Goal: Communication & Community: Answer question/provide support

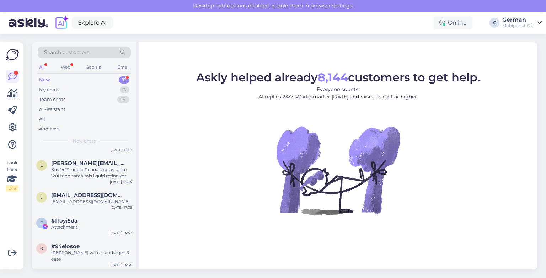
scroll to position [186, 0]
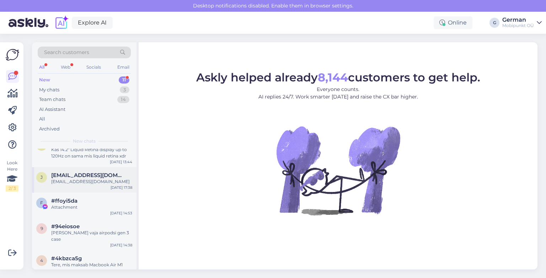
click at [78, 178] on div "[EMAIL_ADDRESS][DOMAIN_NAME]" at bounding box center [91, 181] width 81 height 6
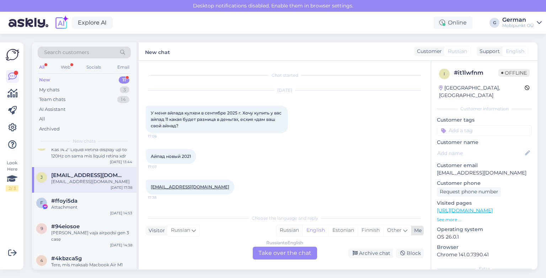
click at [293, 231] on div "Russian" at bounding box center [289, 230] width 26 height 11
click at [49, 91] on div "My chats" at bounding box center [49, 89] width 20 height 7
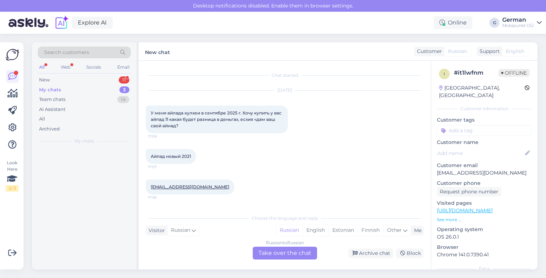
scroll to position [0, 0]
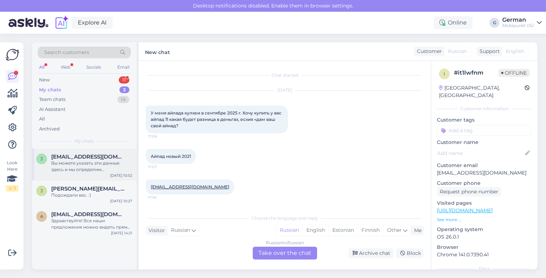
click at [107, 168] on div "Вы можете указать эти данные здесь и мы определим ориентировочную цену за ваше …" at bounding box center [91, 166] width 81 height 13
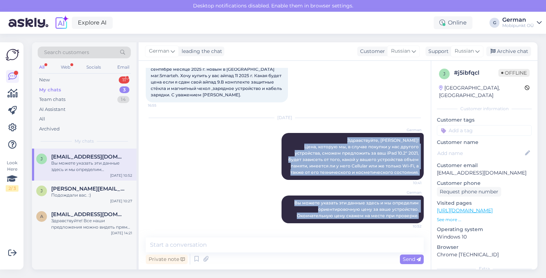
drag, startPoint x: 366, startPoint y: 139, endPoint x: 418, endPoint y: 215, distance: 91.7
click at [418, 215] on div "Chat started [DATE] Добрый день! У меня айпад 10.2 9 ген. 2021 года. Куплен в с…" at bounding box center [288, 149] width 284 height 163
copy div "Здравствуйте, [PERSON_NAME]! Цена, которую мы, в случае покупки у нас другого у…"
click at [47, 82] on div "New" at bounding box center [44, 79] width 11 height 7
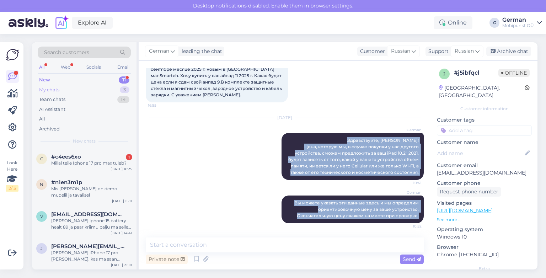
click at [50, 91] on div "My chats" at bounding box center [49, 89] width 20 height 7
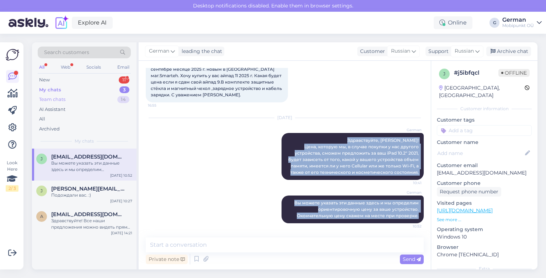
click at [55, 102] on div "Team chats" at bounding box center [52, 99] width 26 height 7
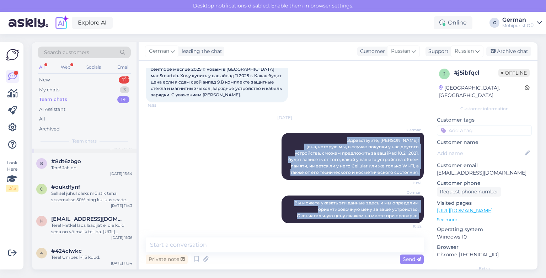
scroll to position [0, 0]
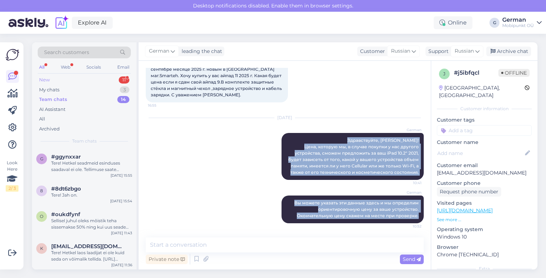
click at [45, 79] on div "New" at bounding box center [44, 79] width 11 height 7
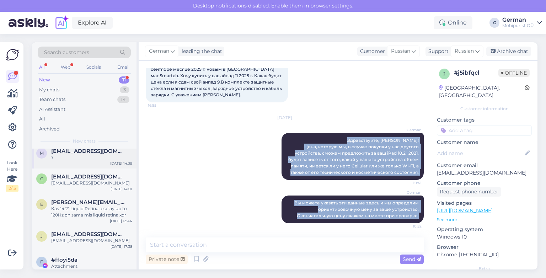
scroll to position [138, 0]
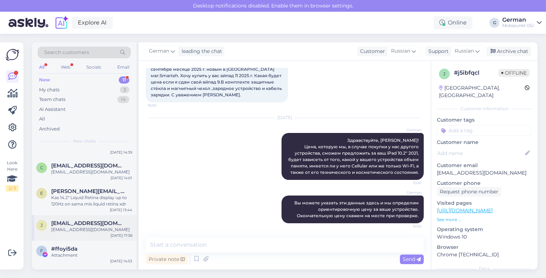
click at [80, 226] on div "[EMAIL_ADDRESS][DOMAIN_NAME]" at bounding box center [91, 229] width 81 height 6
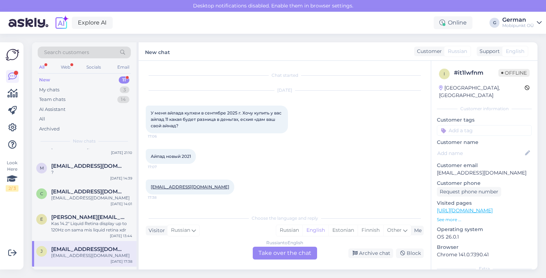
scroll to position [65, 0]
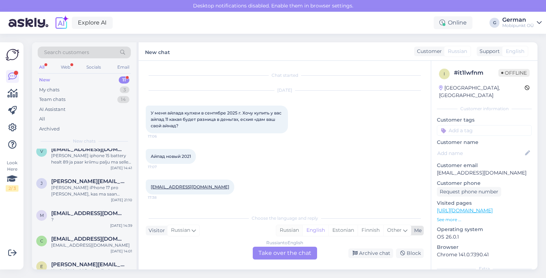
click at [282, 229] on div "Russian" at bounding box center [289, 230] width 26 height 11
click at [273, 253] on div "Russian to Russian Take over the chat" at bounding box center [285, 253] width 64 height 13
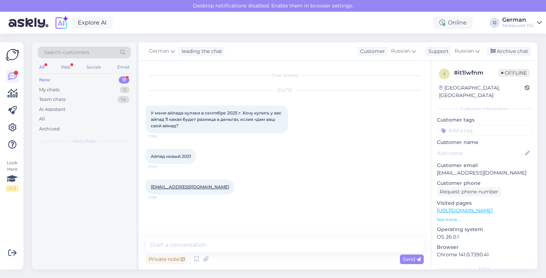
scroll to position [0, 0]
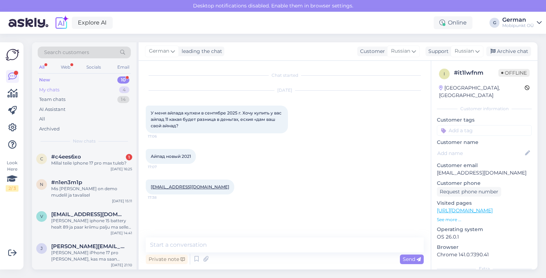
click at [53, 87] on div "My chats" at bounding box center [49, 89] width 20 height 7
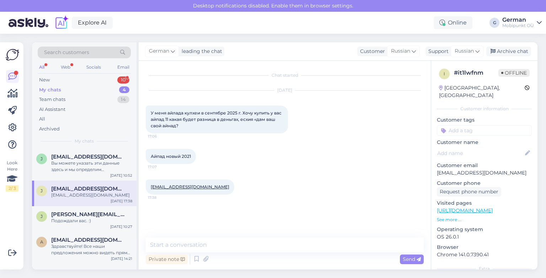
click at [111, 189] on span "[EMAIL_ADDRESS][DOMAIN_NAME]" at bounding box center [88, 188] width 74 height 6
click at [53, 89] on div "My chats" at bounding box center [50, 89] width 22 height 7
click at [101, 160] on div "Вы можете указать эти данные здесь и мы определим ориентировочную цену за ваше …" at bounding box center [91, 166] width 81 height 13
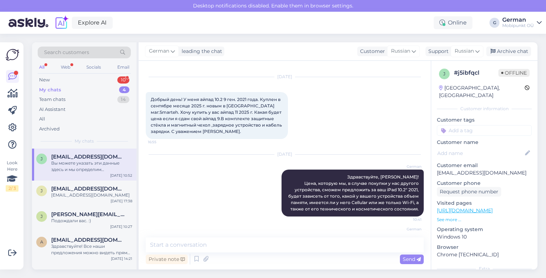
scroll to position [43, 0]
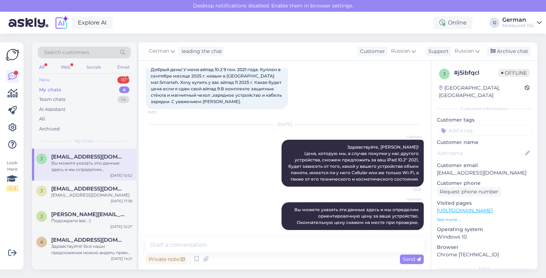
click at [46, 80] on div "New" at bounding box center [44, 79] width 11 height 7
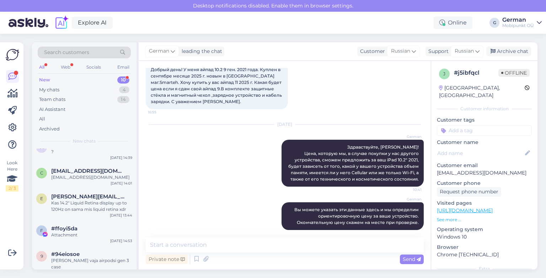
scroll to position [117, 0]
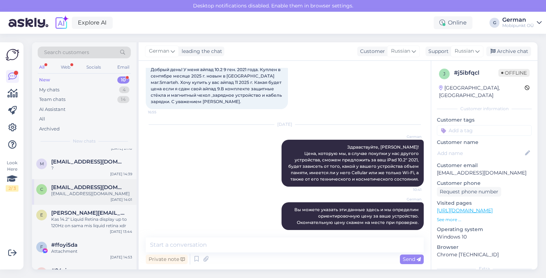
click at [94, 195] on div "c [EMAIL_ADDRESS][DOMAIN_NAME] [DOMAIN_NAME][EMAIL_ADDRESS][DOMAIN_NAME] [DATE]…" at bounding box center [84, 192] width 104 height 26
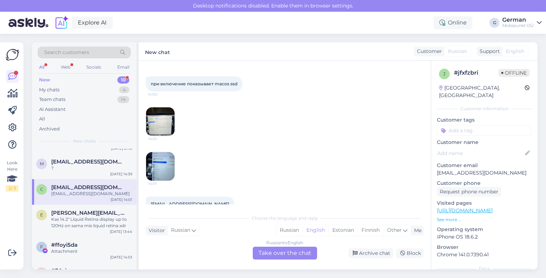
scroll to position [107, 0]
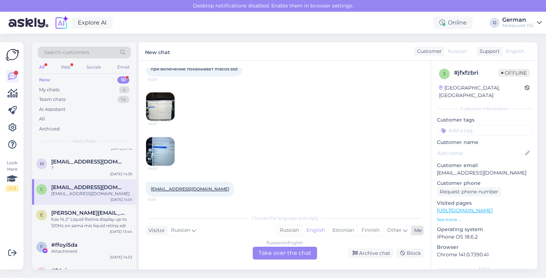
click at [284, 229] on div "Russian" at bounding box center [289, 230] width 26 height 11
click at [285, 258] on div "Russian to Russian Take over the chat" at bounding box center [285, 253] width 64 height 13
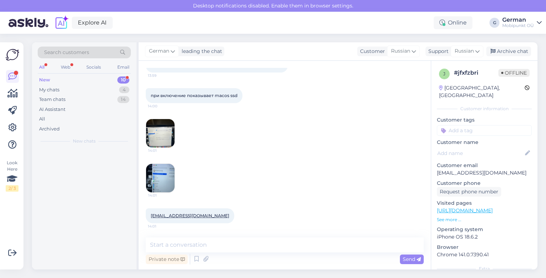
scroll to position [0, 0]
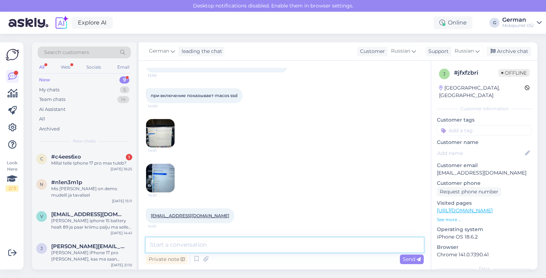
click at [245, 251] on textarea at bounding box center [285, 244] width 278 height 15
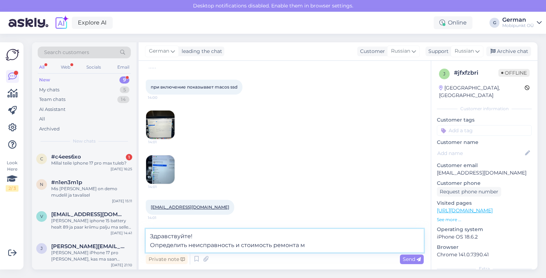
click at [154, 245] on textarea "Здравствуйте! Определить неисправность и стоимость ремонта м" at bounding box center [285, 240] width 278 height 23
click at [198, 244] on textarea "Здравствуйте! Для определить неисправность и стоимость ремонта м" at bounding box center [285, 240] width 278 height 23
click at [250, 247] on textarea "Здравствуйте! Для определения неисправность и стоимость ремонта м" at bounding box center [285, 240] width 278 height 23
click at [289, 246] on textarea "Здравствуйте! Для определения неисправности и стоимость ремонта м" at bounding box center [285, 240] width 278 height 23
click at [286, 246] on textarea "Здравствуйте! Для определения неисправности и стоимость ремонта м" at bounding box center [285, 240] width 278 height 23
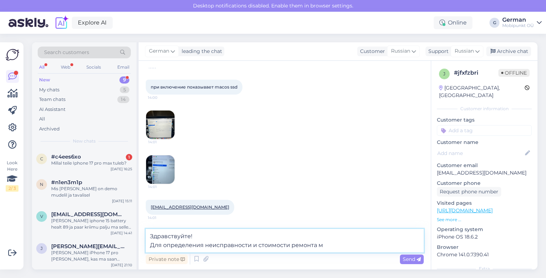
click at [345, 243] on textarea "Здравствуйте! Для определения неисправности и стоимости ремонта м" at bounding box center [285, 240] width 278 height 23
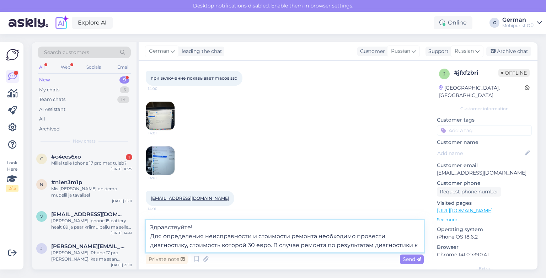
scroll to position [106, 0]
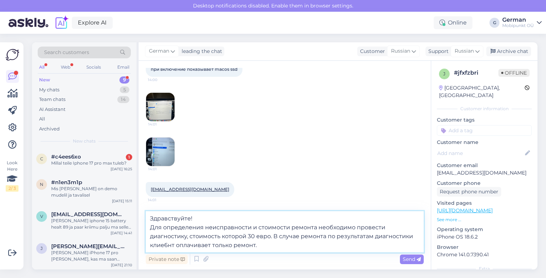
click at [236, 249] on textarea "Здравствуйте! Для определения неисправности и стоимости ремонта необходимо пров…" at bounding box center [285, 231] width 278 height 41
click at [235, 247] on textarea "Здравствуйте! Для определения неисправности и стоимости ремонта необходимо пров…" at bounding box center [285, 231] width 278 height 41
click at [234, 245] on textarea "Здравствуйте! Для определения неисправности и стоимости ремонта необходимо пров…" at bounding box center [285, 231] width 278 height 41
click at [297, 248] on textarea "Здравствуйте! Для определения неисправности и стоимости ремонта необходимо пров…" at bounding box center [285, 231] width 278 height 41
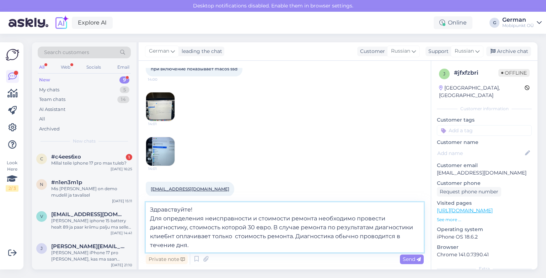
click at [298, 237] on textarea "Здравствуйте! Для определения неисправности и стоимости ремонта необходимо пров…" at bounding box center [285, 227] width 278 height 50
click at [365, 238] on textarea "Здравствуйте! Для определения неисправности и стоимости ремонта необходимо пров…" at bounding box center [285, 227] width 278 height 50
drag, startPoint x: 185, startPoint y: 245, endPoint x: 151, endPoint y: 244, distance: 34.8
click at [151, 244] on textarea "Здравствуйте! Для определения неисправности и стоимости ремонта необходимо пров…" at bounding box center [285, 227] width 278 height 50
click at [193, 241] on textarea "Здравствуйте! Для определения неисправности и стоимости ремонта необходимо пров…" at bounding box center [285, 227] width 278 height 50
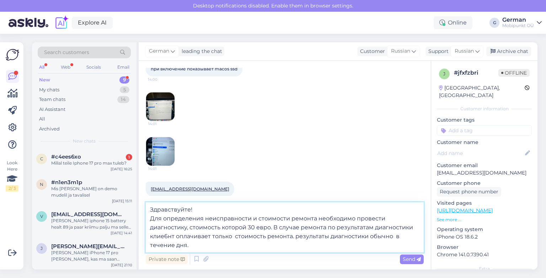
click at [170, 234] on textarea "Здравствуйте! Для определения неисправности и стоимости ремонта необходимо пров…" at bounding box center [285, 227] width 278 height 50
click at [167, 235] on textarea "Здравствуйте! Для определения неисправности и стоимости ремонта необходимо пров…" at bounding box center [285, 227] width 278 height 50
click at [214, 243] on textarea "Здравствуйте! Для определения неисправности и стоимости ремонта необходимо пров…" at bounding box center [285, 227] width 278 height 50
click at [307, 246] on textarea "Здравствуйте! Для определения неисправности и стоимости ремонта необходимо пров…" at bounding box center [285, 227] width 278 height 50
click at [293, 234] on textarea "Здравствуйте! Для определения неисправности и стоимости ремонта необходимо пров…" at bounding box center [285, 227] width 278 height 50
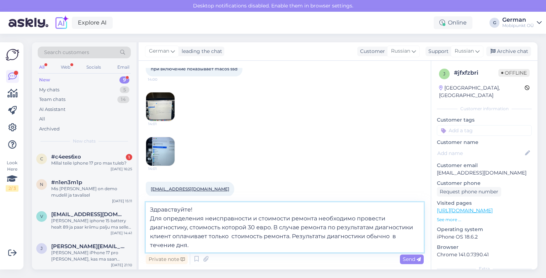
click at [364, 235] on textarea "Здравствуйте! Для определения неисправности и стоимости ремонта необходимо пров…" at bounding box center [285, 227] width 278 height 50
click at [176, 244] on textarea "Здравствуйте! Для определения неисправности и стоимости ремонта необходимо пров…" at bounding box center [285, 227] width 278 height 50
click at [232, 245] on textarea "Здравствуйте! Для определения неисправности и стоимости ремонта необходимо пров…" at bounding box center [285, 227] width 278 height 50
type textarea "Здравствуйте! Для определения неисправности и стоимости ремонта необходимо пров…"
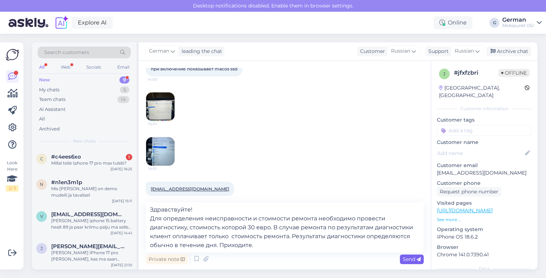
click at [409, 256] on span "Send" at bounding box center [411, 259] width 18 height 6
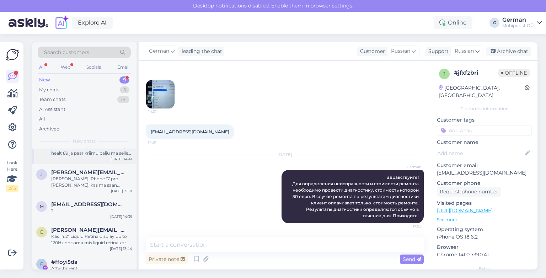
scroll to position [135, 0]
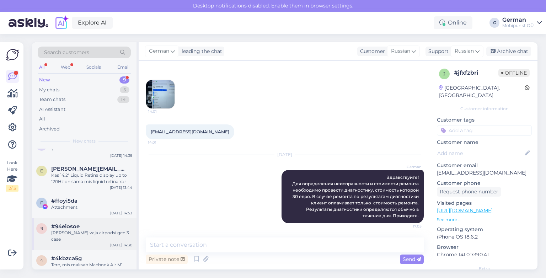
click at [98, 229] on div "[PERSON_NAME] vaja airpodsi gen 3 case" at bounding box center [91, 235] width 81 height 13
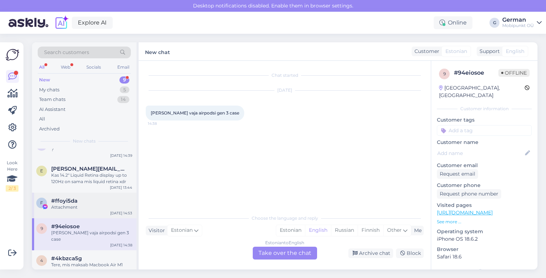
click at [84, 197] on div "#ffoyi5da" at bounding box center [91, 200] width 81 height 6
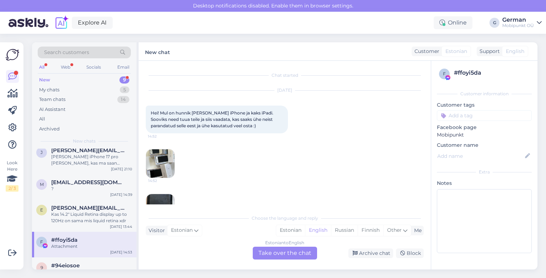
scroll to position [90, 0]
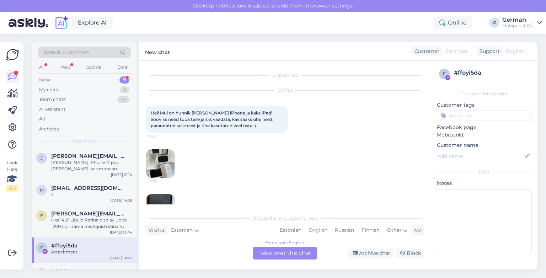
click at [94, 191] on div "?" at bounding box center [91, 194] width 81 height 6
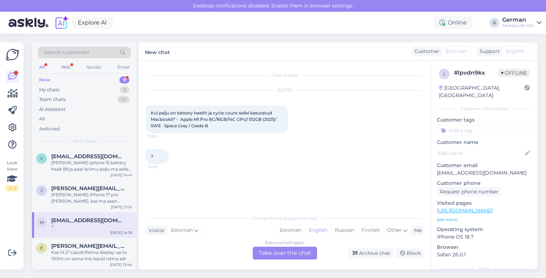
scroll to position [54, 0]
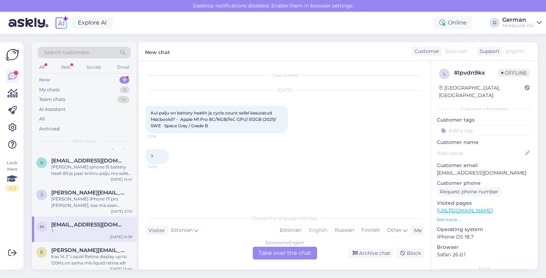
click at [94, 189] on span "[PERSON_NAME][EMAIL_ADDRESS][DOMAIN_NAME]" at bounding box center [88, 192] width 74 height 6
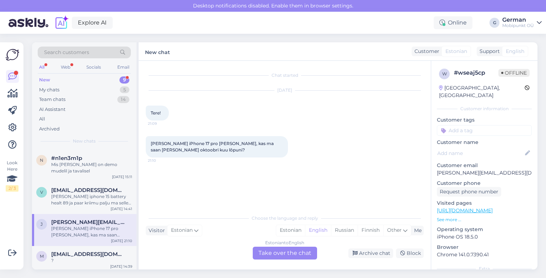
scroll to position [22, 0]
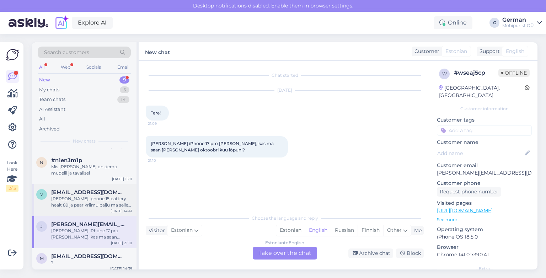
click at [77, 189] on span "[EMAIL_ADDRESS][DOMAIN_NAME]" at bounding box center [88, 192] width 74 height 6
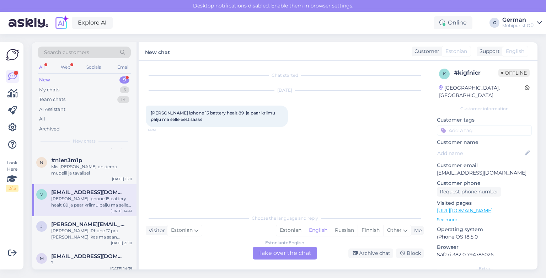
scroll to position [0, 0]
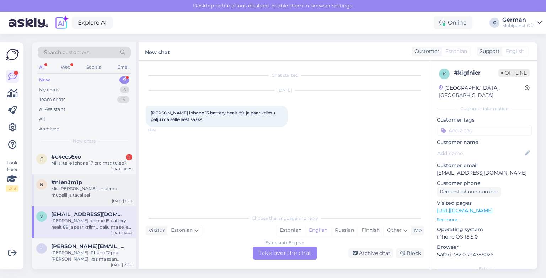
click at [77, 188] on div "Mis [PERSON_NAME] on demo mudelil ja tavalisel" at bounding box center [91, 191] width 81 height 13
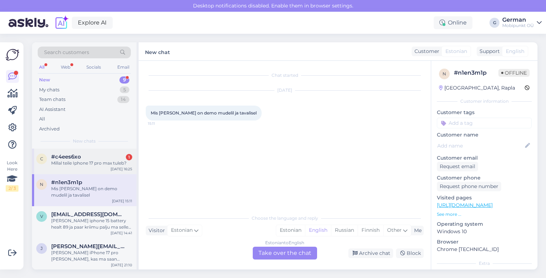
click at [77, 160] on div "Millal teile Iphone 17 pro max tuleb?" at bounding box center [91, 163] width 81 height 6
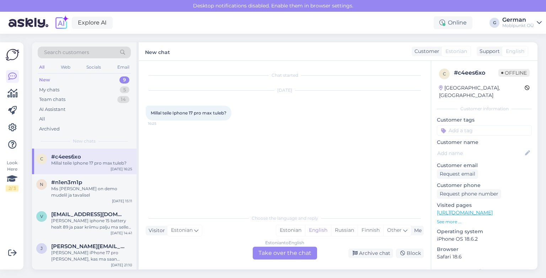
click at [48, 80] on div "New" at bounding box center [44, 79] width 11 height 7
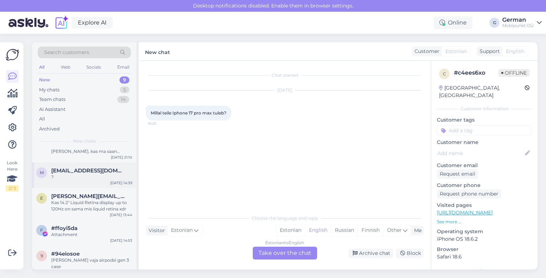
scroll to position [135, 0]
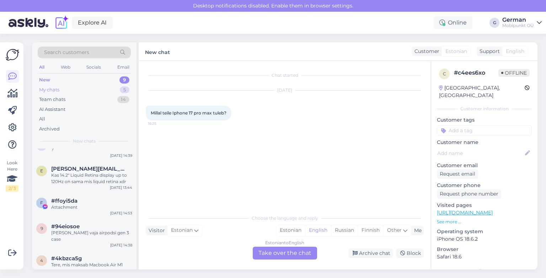
click at [53, 90] on div "My chats" at bounding box center [49, 89] width 20 height 7
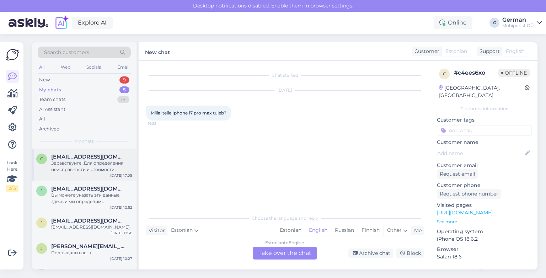
click at [96, 160] on div "Здравствуйте! Для определения неисправности и стоимости ремонта необходимо пров…" at bounding box center [91, 166] width 81 height 13
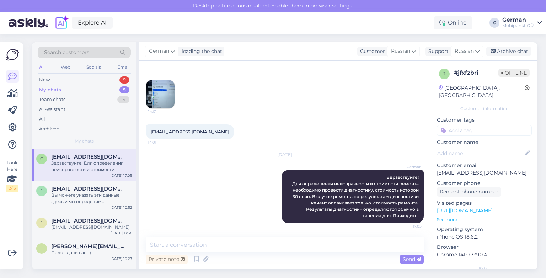
click at [164, 94] on img at bounding box center [160, 94] width 28 height 28
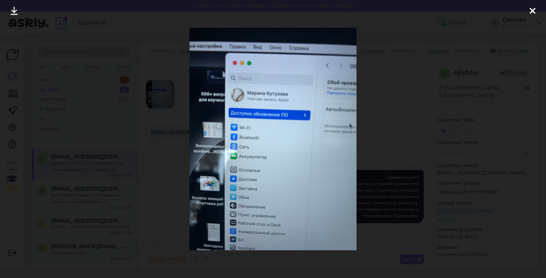
click at [529, 9] on div at bounding box center [532, 11] width 14 height 22
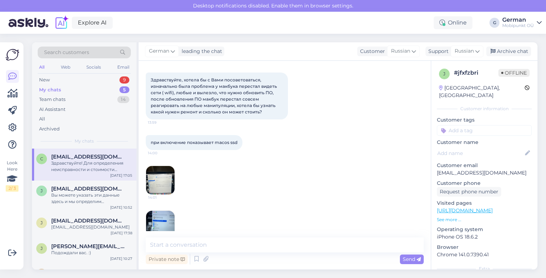
scroll to position [43, 0]
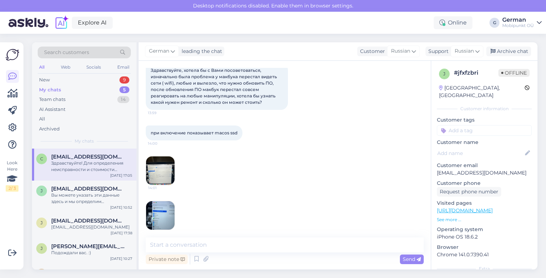
click at [164, 175] on img at bounding box center [160, 170] width 28 height 28
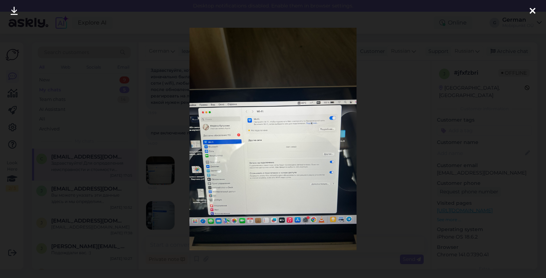
click at [531, 12] on icon at bounding box center [532, 11] width 6 height 9
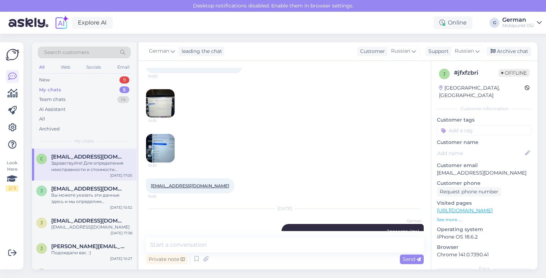
scroll to position [164, 0]
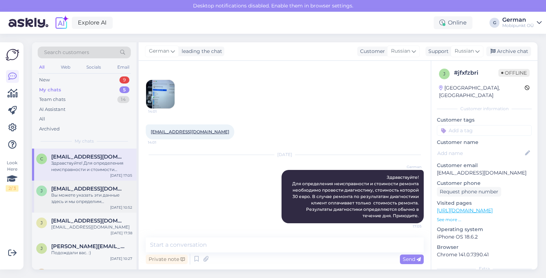
click at [88, 192] on div "Вы можете указать эти данные здесь и мы определим ориентировочную цену за ваше …" at bounding box center [91, 198] width 81 height 13
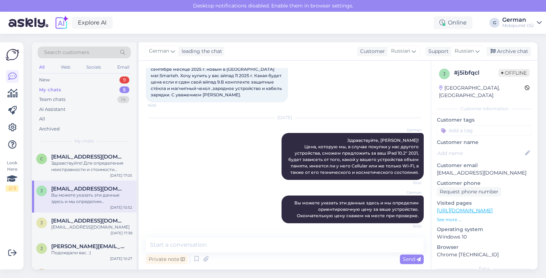
scroll to position [0, 0]
